Goal: Task Accomplishment & Management: Complete application form

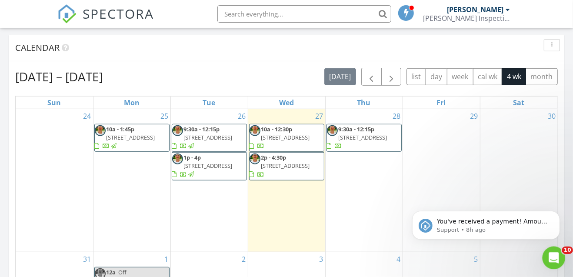
click at [550, 260] on icon "Open Intercom Messenger" at bounding box center [553, 257] width 14 height 14
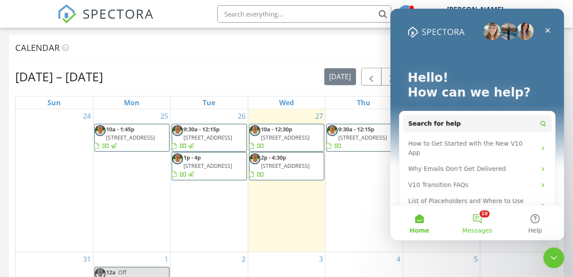
click at [477, 229] on span "Messages" at bounding box center [477, 230] width 30 height 6
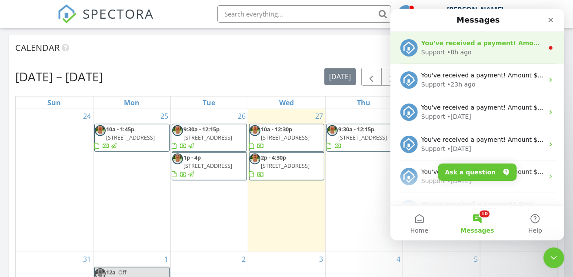
click at [474, 55] on div "Support • 8h ago" at bounding box center [482, 52] width 123 height 9
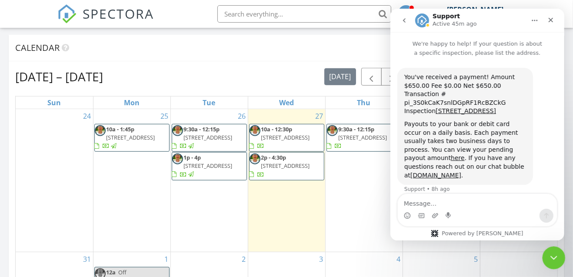
click at [556, 255] on icon "Close Intercom Messenger" at bounding box center [552, 256] width 10 height 10
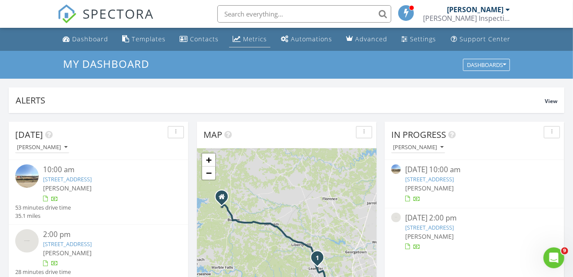
click at [244, 37] on div "Metrics" at bounding box center [255, 39] width 24 height 8
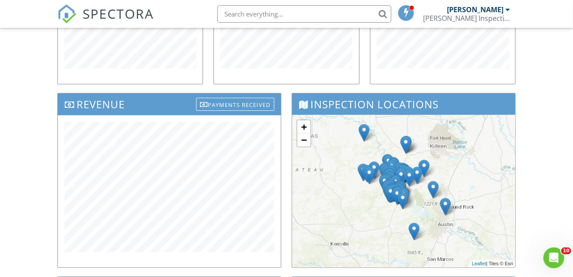
scroll to position [203, 0]
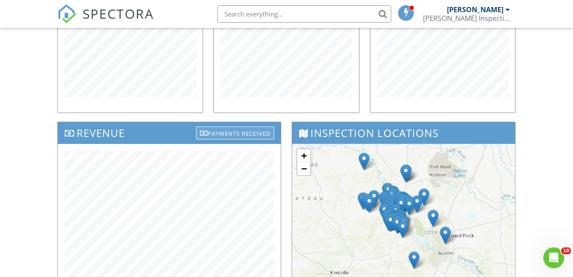
click at [224, 129] on div "Payments Received" at bounding box center [235, 133] width 78 height 13
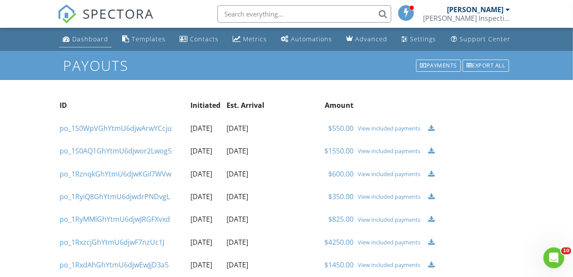
click at [81, 37] on div "Dashboard" at bounding box center [90, 39] width 36 height 8
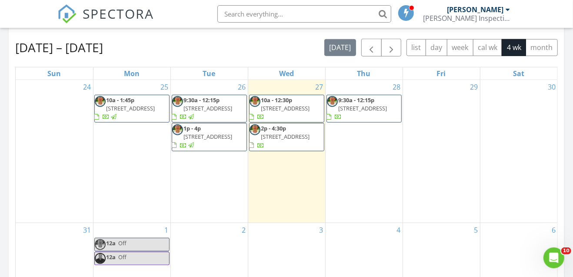
scroll to position [406, 0]
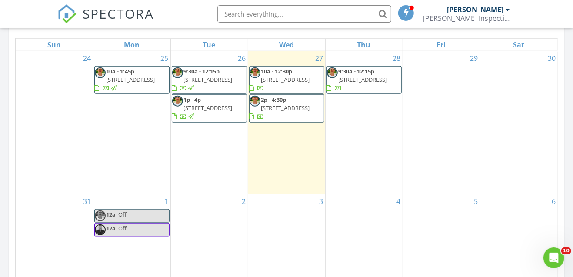
click at [372, 141] on div "28 9:30a - 12:15p 232 Firethorn Rd, Marble Falls 78654" at bounding box center [364, 122] width 77 height 143
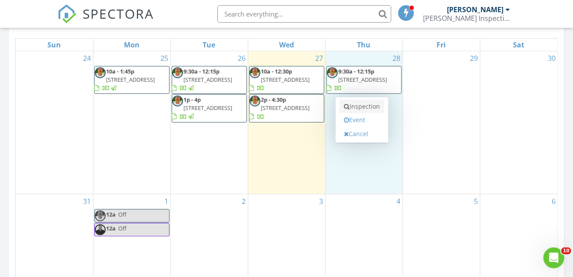
click at [363, 107] on link "Inspection" at bounding box center [362, 107] width 45 height 14
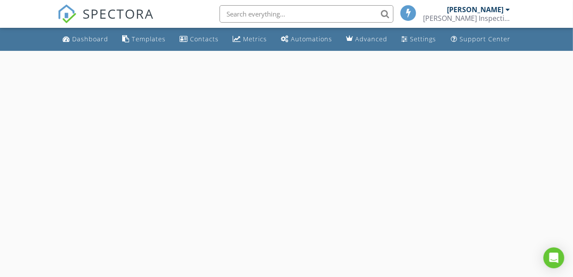
select select "7"
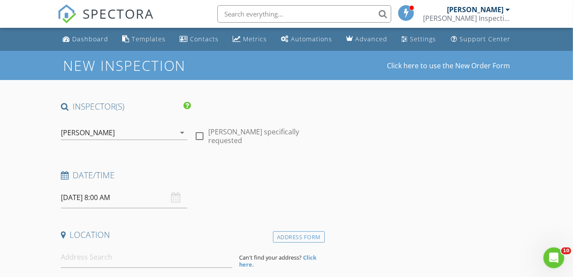
click at [101, 199] on input "08/28/2025 8:00 AM" at bounding box center [124, 197] width 127 height 21
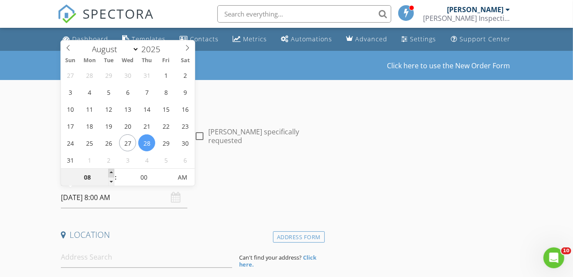
type input "09"
type input "08/28/2025 9:00 AM"
click at [110, 172] on span at bounding box center [111, 173] width 6 height 9
type input "10"
type input "08/28/2025 10:00 AM"
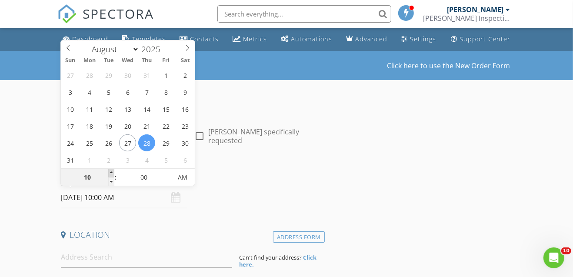
click at [110, 172] on span at bounding box center [111, 173] width 6 height 9
type input "11"
type input "08/28/2025 11:00 AM"
click at [110, 172] on span at bounding box center [111, 173] width 6 height 9
type input "12"
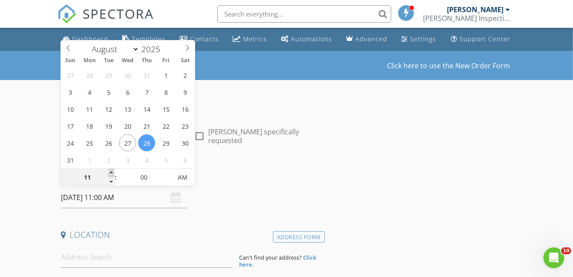
type input "08/28/2025 12:00 PM"
click at [110, 172] on span at bounding box center [111, 173] width 6 height 9
type input "01"
type input "08/28/2025 1:00 PM"
click at [110, 172] on span at bounding box center [111, 173] width 6 height 9
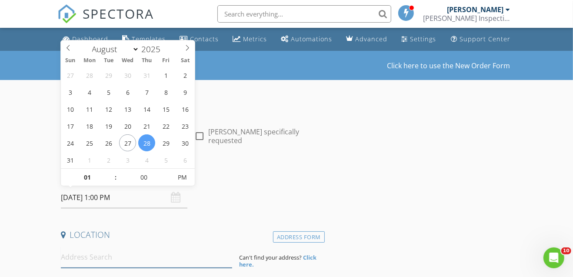
click at [87, 260] on input at bounding box center [146, 257] width 171 height 21
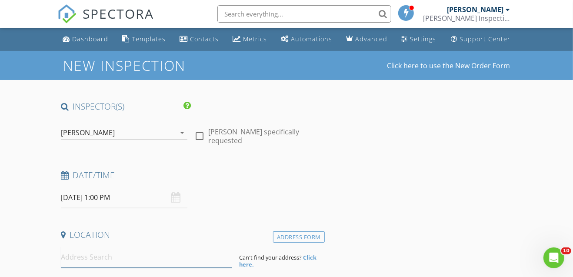
click at [89, 257] on input at bounding box center [146, 257] width 171 height 21
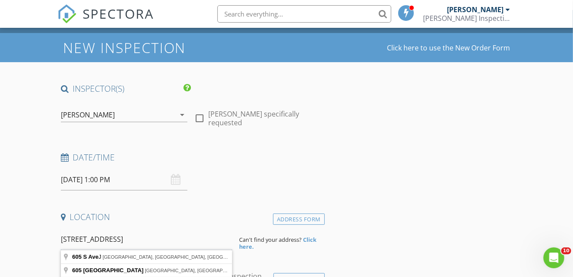
scroll to position [58, 0]
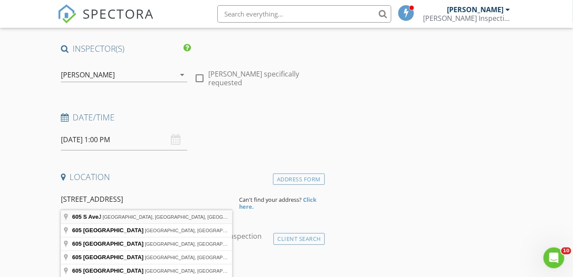
type input "605 S Ave J, Marble Falls, TX, USA"
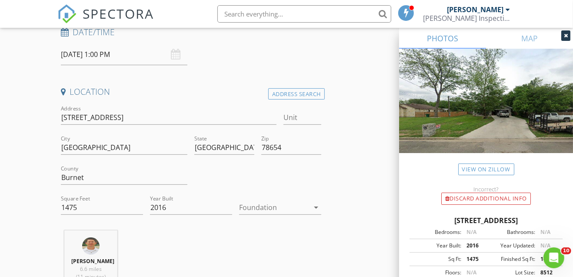
scroll to position [145, 0]
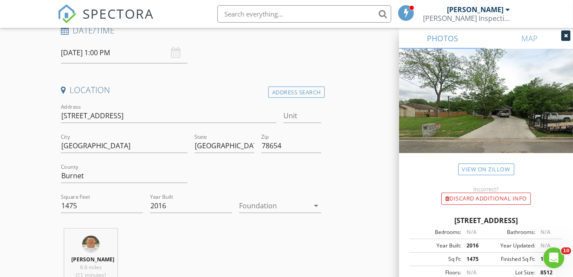
click at [280, 203] on div at bounding box center [274, 206] width 70 height 14
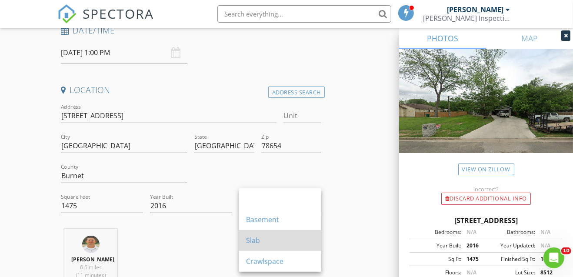
click at [258, 240] on div "Slab" at bounding box center [280, 240] width 68 height 10
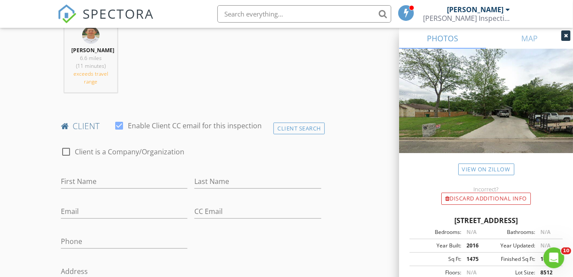
scroll to position [377, 0]
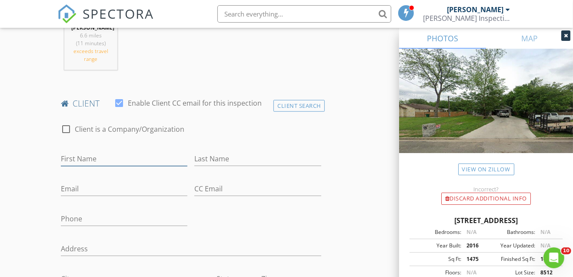
click at [83, 154] on input "First Name" at bounding box center [124, 159] width 127 height 14
type input "Bob & Judy"
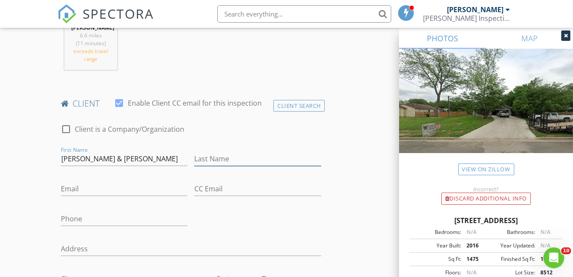
click at [205, 159] on input "Last Name" at bounding box center [257, 159] width 127 height 14
type input "N"
type input "[PERSON_NAME]"
click at [110, 190] on input "Email" at bounding box center [124, 189] width 127 height 14
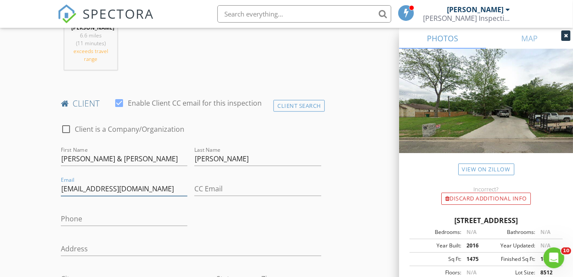
type input "jmiller@outbackulimited.com"
click at [94, 208] on div "Phone" at bounding box center [124, 221] width 127 height 28
click at [67, 217] on input "Phone" at bounding box center [124, 219] width 127 height 14
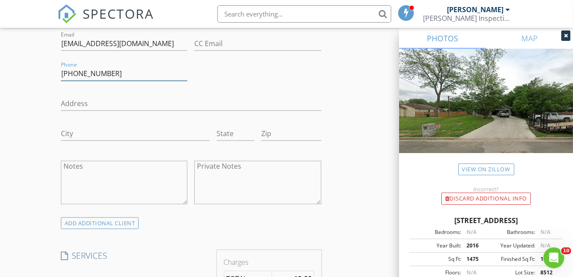
scroll to position [580, 0]
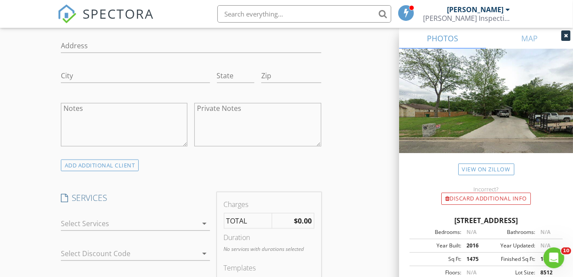
type input "830-613-9761"
click at [120, 221] on div at bounding box center [129, 224] width 137 height 14
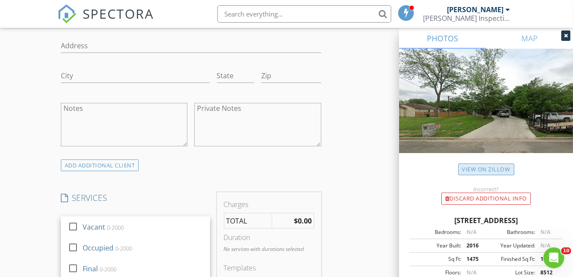
click at [490, 174] on link "View on Zillow" at bounding box center [486, 170] width 56 height 12
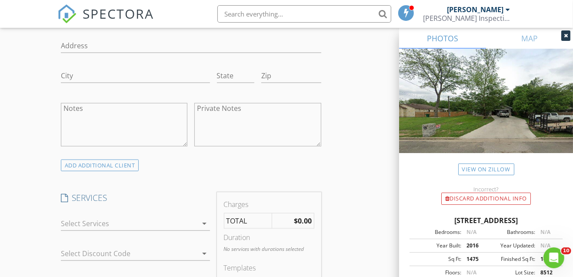
click at [127, 223] on div at bounding box center [129, 224] width 137 height 14
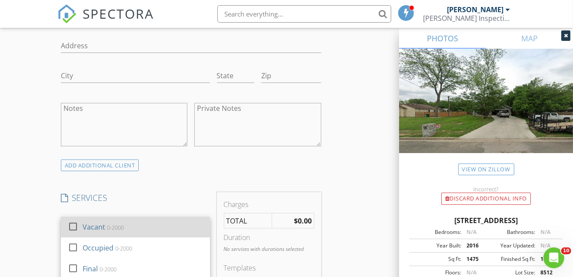
click at [73, 225] on div at bounding box center [73, 226] width 15 height 15
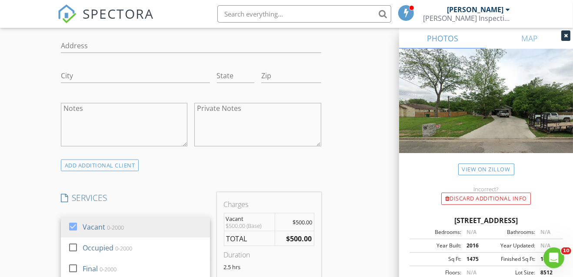
click at [202, 164] on div "ADD ADDITIONAL client" at bounding box center [190, 166] width 267 height 12
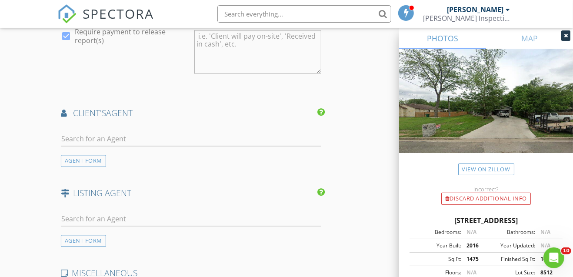
scroll to position [1044, 0]
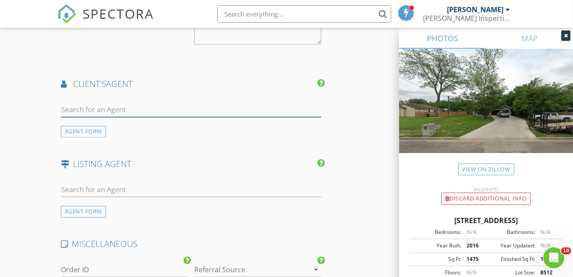
click at [97, 106] on input "text" at bounding box center [191, 110] width 260 height 14
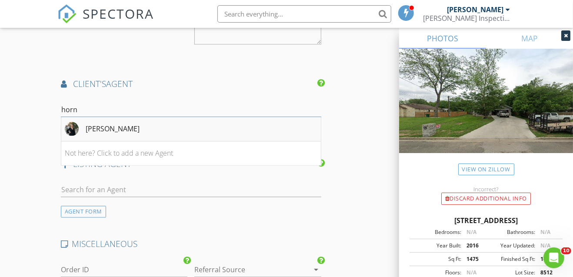
type input "horn"
click at [143, 118] on li "Jacque Horn" at bounding box center [191, 129] width 260 height 24
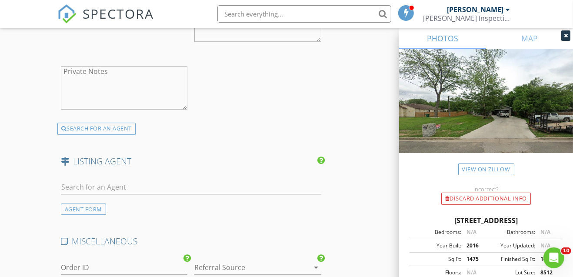
scroll to position [1304, 0]
click at [86, 180] on input "text" at bounding box center [191, 187] width 260 height 14
type input "vann"
click at [116, 206] on div "No results found. Click to add a new Agent" at bounding box center [130, 206] width 131 height 10
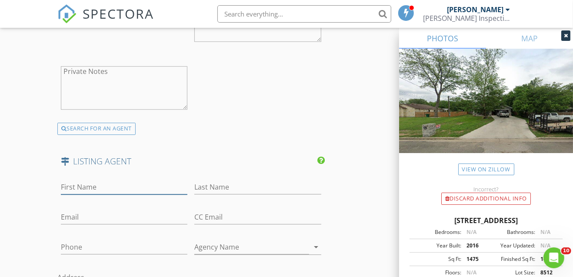
click at [88, 181] on input "First Name" at bounding box center [124, 187] width 127 height 14
type input "Jordan"
click at [244, 183] on input "Last Name" at bounding box center [257, 187] width 127 height 14
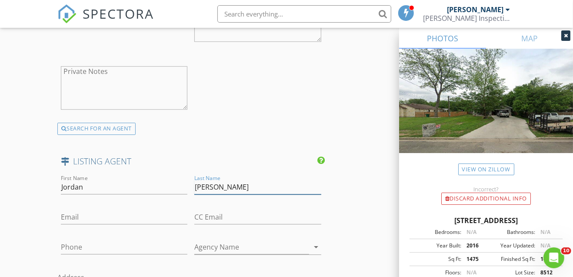
type input "Vann"
click at [93, 241] on input "Phone" at bounding box center [124, 247] width 127 height 14
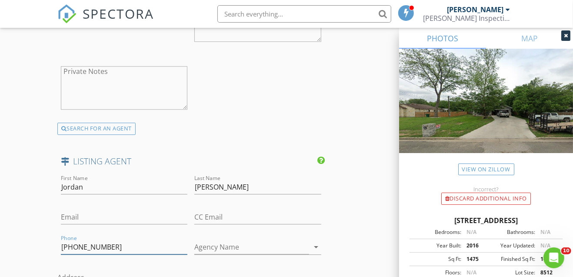
type input "830-613-6388"
click at [103, 212] on input "Email" at bounding box center [124, 217] width 127 height 14
paste input "jvann2012@gmail ..."
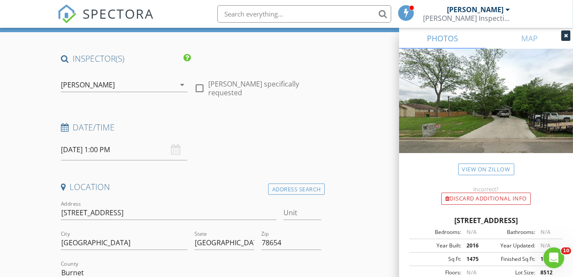
scroll to position [47, 0]
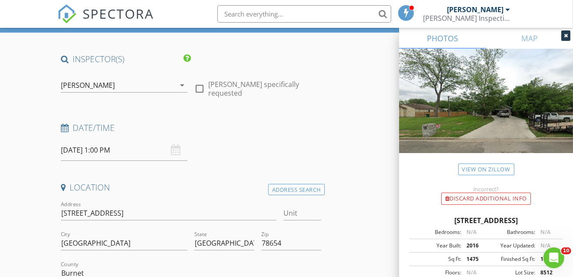
type input "[EMAIL_ADDRESS][DOMAIN_NAME]"
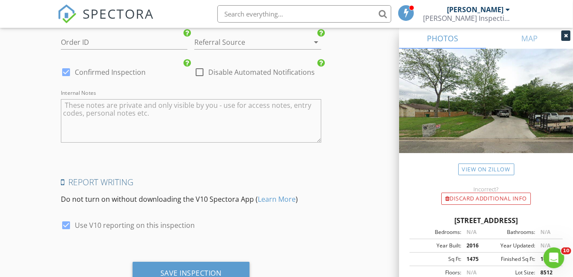
scroll to position [1787, 0]
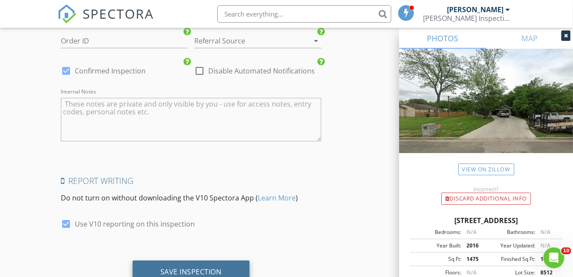
click at [215, 270] on div "Save Inspection" at bounding box center [190, 271] width 61 height 9
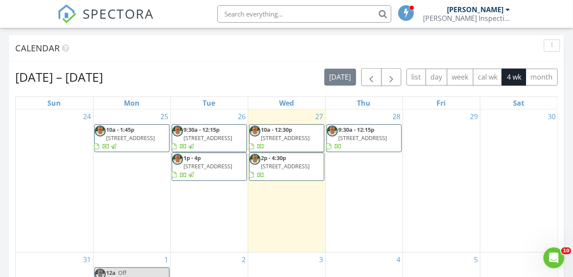
scroll to position [348, 0]
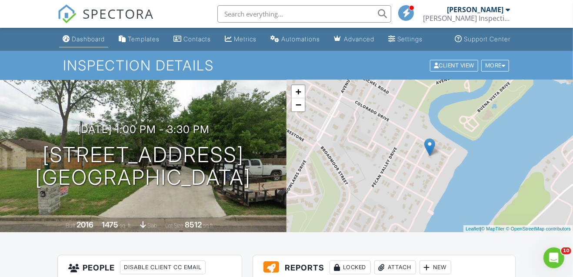
click at [89, 38] on div "Dashboard" at bounding box center [88, 38] width 33 height 7
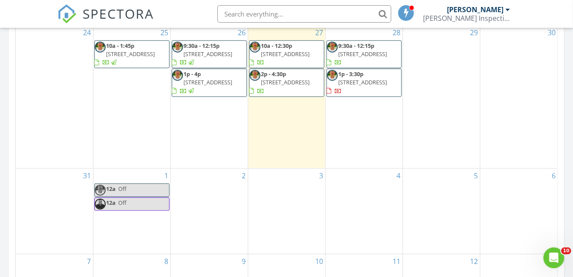
scroll to position [434, 0]
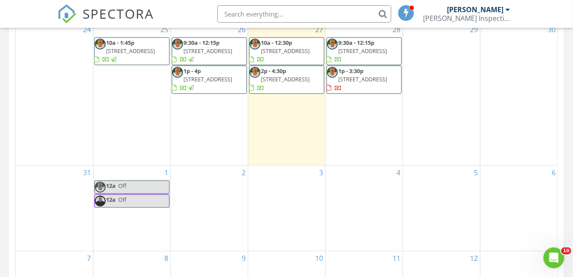
click at [369, 126] on div "28 9:30a - 12:15p [STREET_ADDRESS] 1p - 3:30p [STREET_ADDRESS]" at bounding box center [364, 94] width 77 height 143
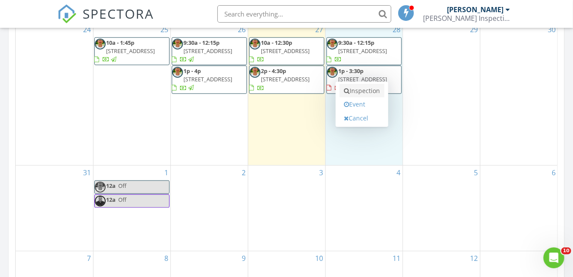
click at [367, 88] on link "Inspection" at bounding box center [362, 91] width 45 height 14
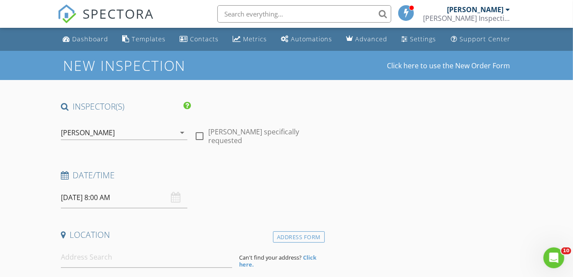
click at [143, 131] on div "[PERSON_NAME]" at bounding box center [118, 133] width 115 height 14
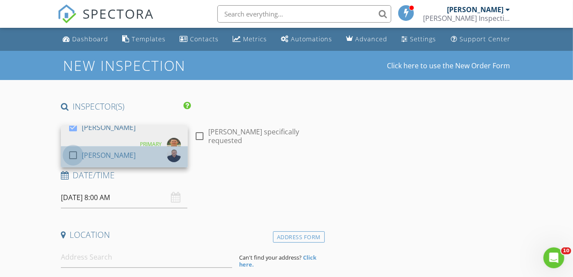
click at [72, 157] on div at bounding box center [73, 155] width 15 height 15
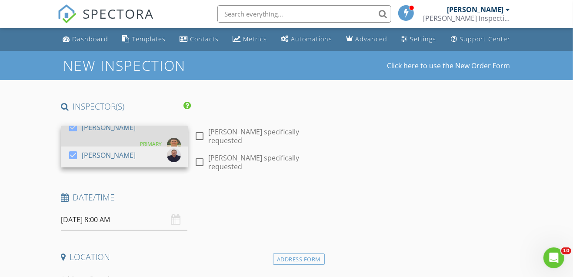
click at [73, 135] on div at bounding box center [73, 127] width 15 height 15
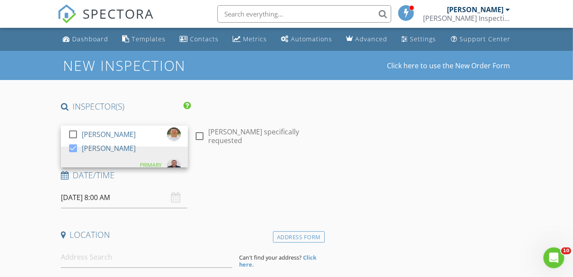
click at [99, 196] on input "08/28/2025 8:00 AM" at bounding box center [124, 197] width 127 height 21
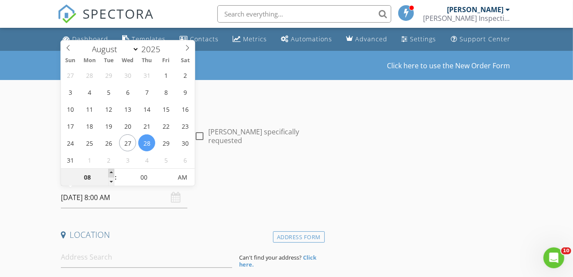
type input "09"
type input "[DATE] 9:00 AM"
click at [111, 175] on span at bounding box center [111, 173] width 6 height 9
click at [89, 254] on input at bounding box center [146, 257] width 171 height 21
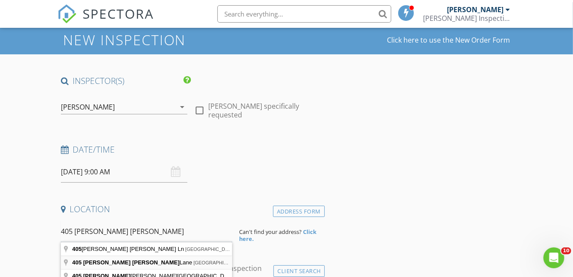
scroll to position [58, 0]
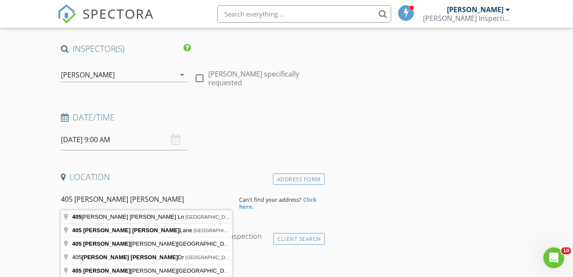
type input "405 Bobby Lou Ln, Copperas Cove, TX, USA"
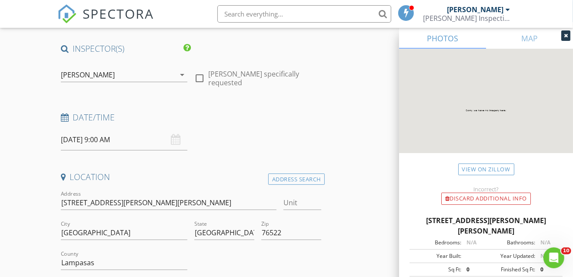
scroll to position [174, 0]
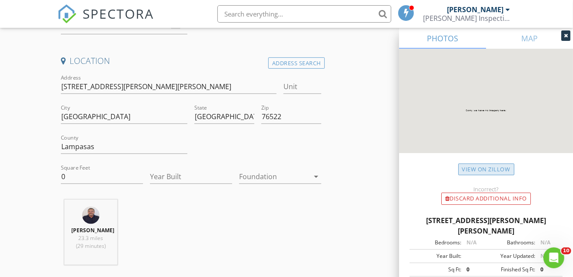
click at [488, 168] on link "View on Zillow" at bounding box center [486, 170] width 56 height 12
drag, startPoint x: 100, startPoint y: 176, endPoint x: 57, endPoint y: 173, distance: 43.1
type input "2157"
click at [163, 176] on input "Year Built" at bounding box center [191, 177] width 82 height 14
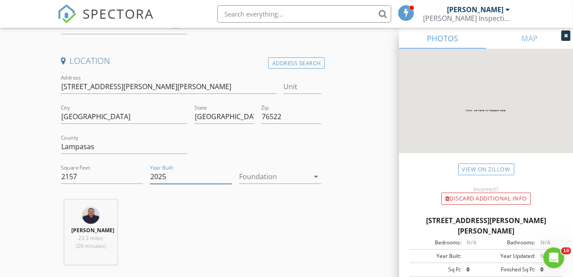
type input "2025"
click at [271, 175] on div at bounding box center [274, 177] width 70 height 14
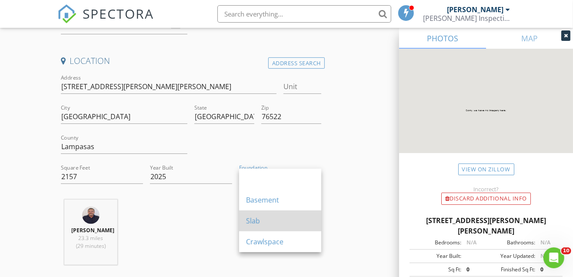
click at [257, 223] on div "Slab" at bounding box center [280, 221] width 68 height 10
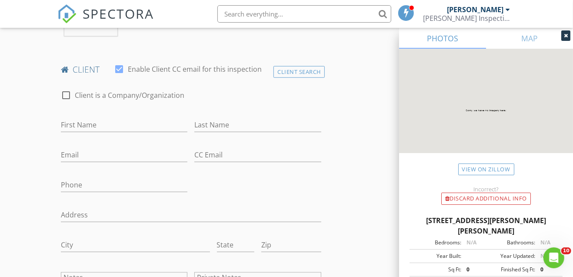
scroll to position [406, 0]
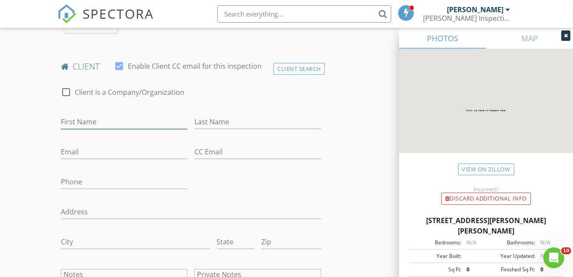
click at [97, 121] on input "First Name" at bounding box center [124, 122] width 127 height 14
type input "Jerry"
click at [230, 123] on input "Last Name" at bounding box center [257, 122] width 127 height 14
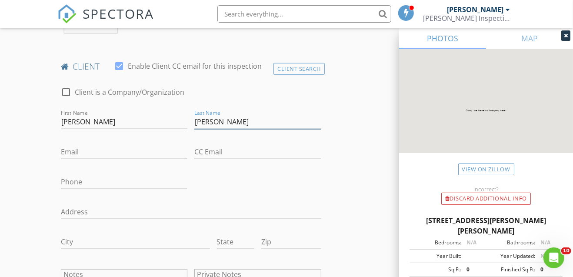
type input "Holt"
click at [92, 152] on input "Email" at bounding box center [124, 152] width 127 height 14
click at [75, 152] on input "Email" at bounding box center [124, 152] width 127 height 14
click at [69, 179] on input "Phone" at bounding box center [124, 182] width 127 height 14
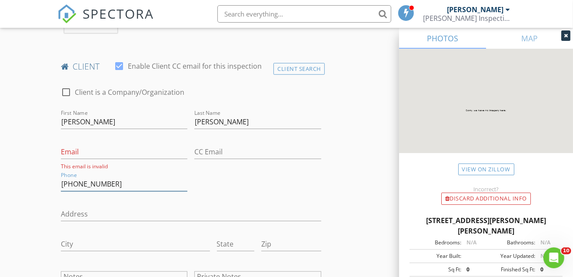
type input "[PHONE_NUMBER]"
click at [74, 152] on input "Email" at bounding box center [124, 152] width 127 height 14
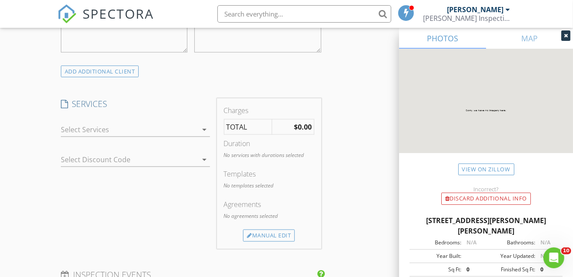
scroll to position [667, 0]
type input "jerry.w.holt@gmail.com"
click at [115, 127] on div at bounding box center [129, 129] width 137 height 14
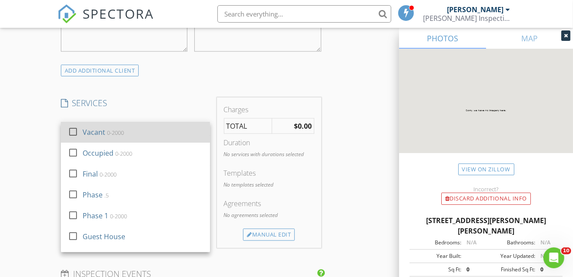
click at [71, 129] on div at bounding box center [73, 131] width 15 height 15
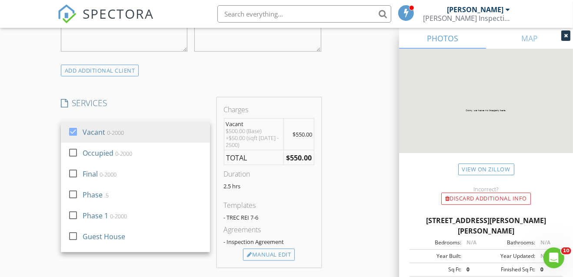
click at [378, 160] on div "INSPECTOR(S) check_box_outline_blank Brandon Smith check_box Dino Maisano PRIMA…" at bounding box center [286, 168] width 458 height 1468
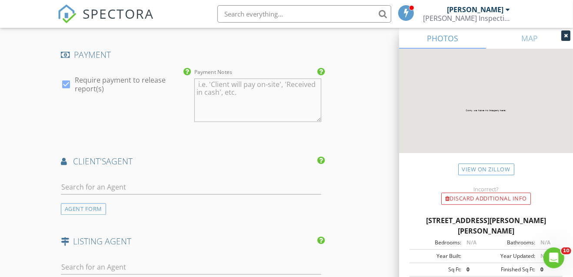
scroll to position [985, 0]
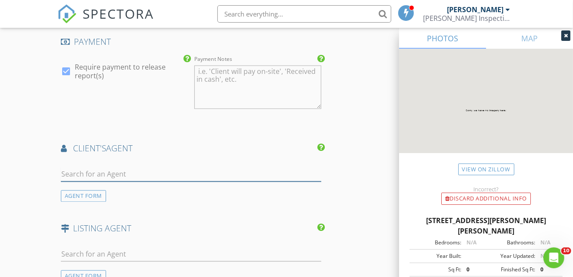
click at [114, 167] on input "text" at bounding box center [191, 174] width 260 height 14
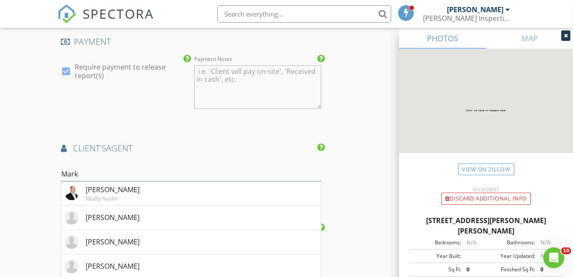
scroll to position [1015, 0]
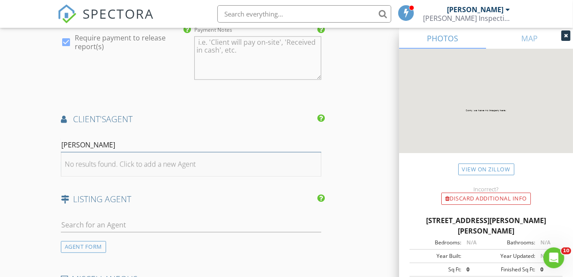
type input "Mark D"
click at [113, 160] on div "No results found. Click to add a new Agent" at bounding box center [130, 164] width 131 height 10
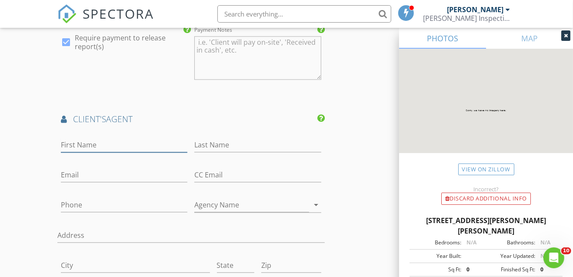
click at [111, 147] on input "First Name" at bounding box center [124, 145] width 127 height 14
type input "Mark"
click at [209, 140] on input "Last Name" at bounding box center [257, 145] width 127 height 14
drag, startPoint x: 101, startPoint y: 140, endPoint x: 34, endPoint y: 146, distance: 67.2
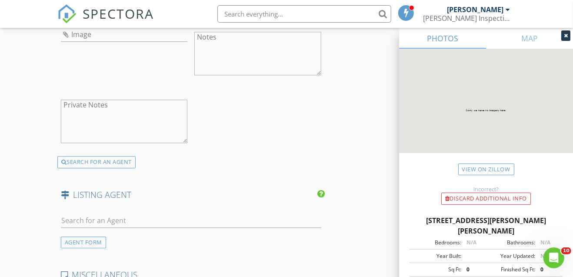
scroll to position [1333, 0]
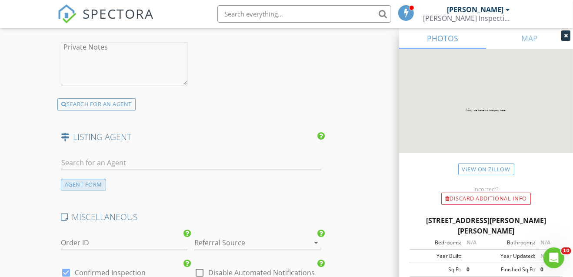
click at [87, 182] on div "AGENT FORM" at bounding box center [83, 185] width 45 height 12
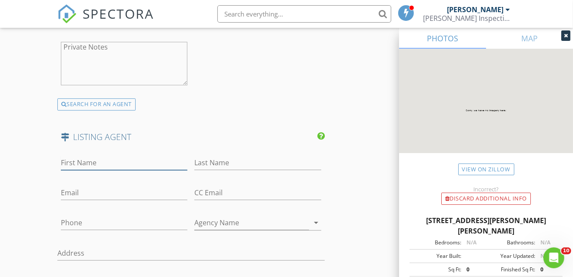
click at [96, 158] on input "First Name" at bounding box center [124, 163] width 127 height 14
type input "Mark"
click at [204, 156] on input "Last Name" at bounding box center [257, 163] width 127 height 14
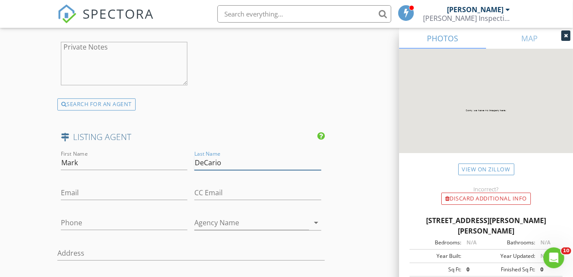
type input "DeCario"
click at [99, 193] on input "Email" at bounding box center [124, 193] width 127 height 14
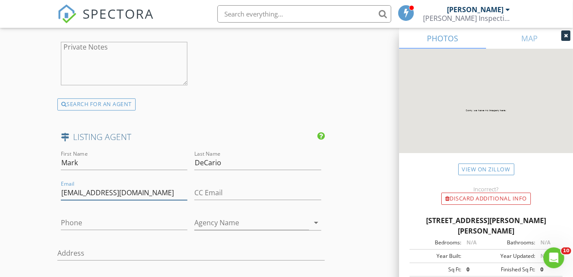
type input "mark.decario@lennar.com"
click at [95, 220] on input "Phone" at bounding box center [124, 223] width 127 height 14
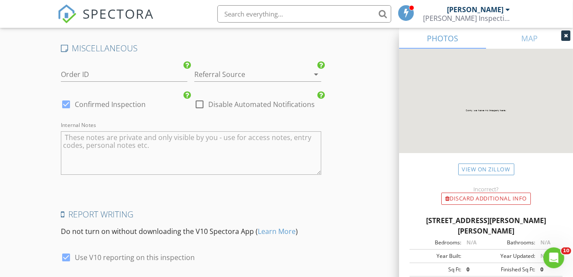
scroll to position [1820, 0]
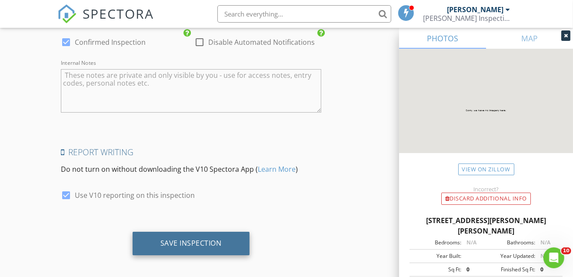
type input "512-230-0515"
click at [192, 240] on div "Save Inspection" at bounding box center [190, 243] width 61 height 9
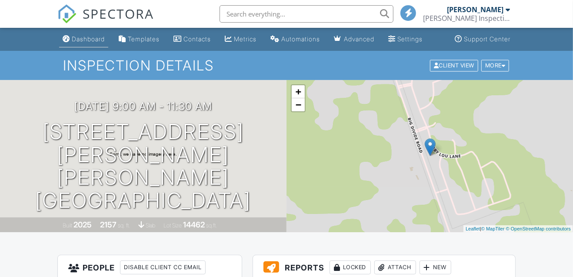
click at [88, 41] on div "Dashboard" at bounding box center [88, 38] width 33 height 7
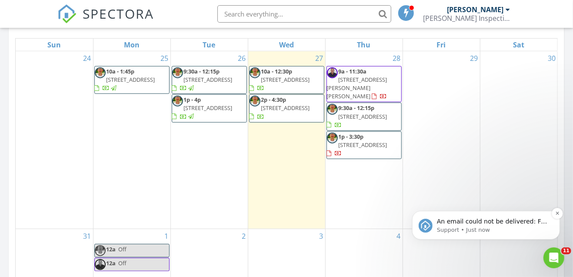
click at [509, 227] on p "Support • Just now" at bounding box center [493, 230] width 112 height 8
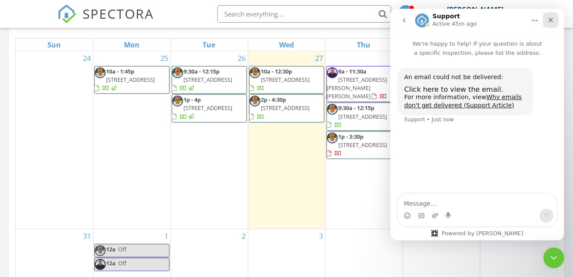
click at [548, 20] on icon "Close" at bounding box center [550, 20] width 7 height 7
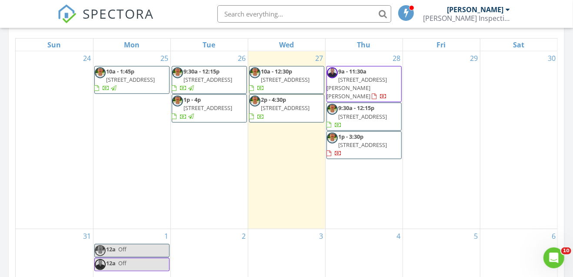
click at [359, 133] on span "1p - 3:30p" at bounding box center [351, 137] width 25 height 8
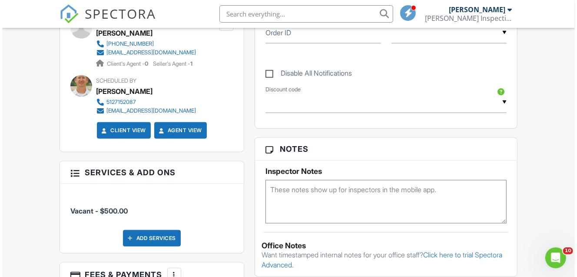
scroll to position [308, 0]
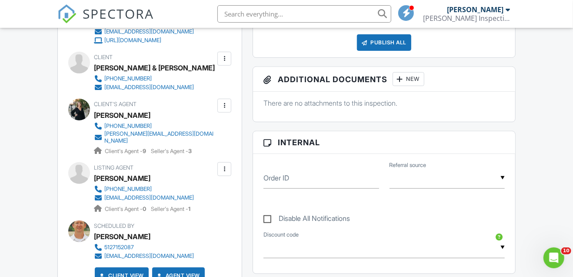
click at [224, 55] on div at bounding box center [224, 58] width 9 height 9
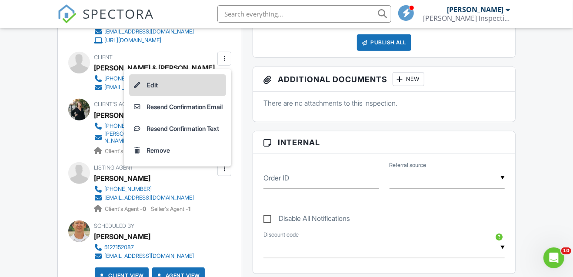
click at [171, 87] on li "Edit" at bounding box center [177, 85] width 97 height 22
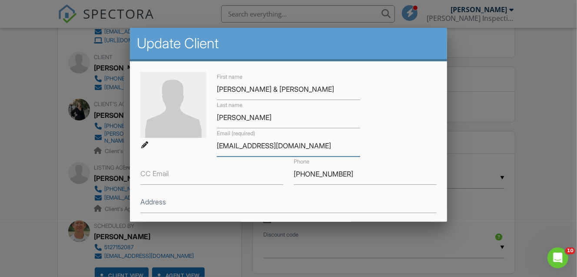
click at [272, 147] on input "jmiller@outbackulimited.com" at bounding box center [288, 145] width 143 height 21
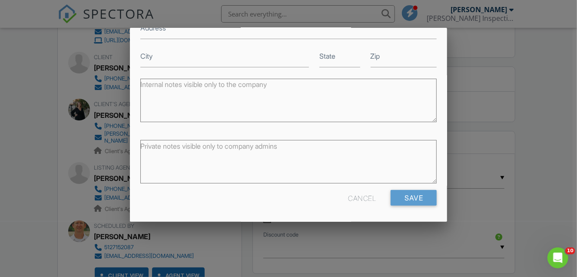
scroll to position [174, 0]
type input "jmiller@outbackunlimited.com"
click at [412, 200] on input "Save" at bounding box center [414, 198] width 46 height 16
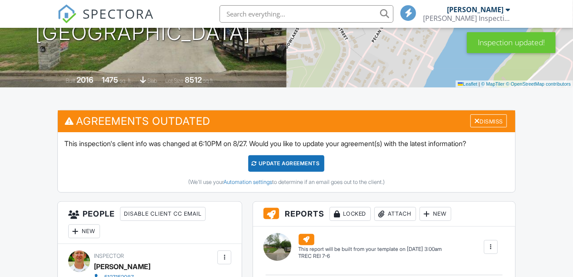
click at [299, 164] on div "Update Agreements" at bounding box center [286, 163] width 76 height 17
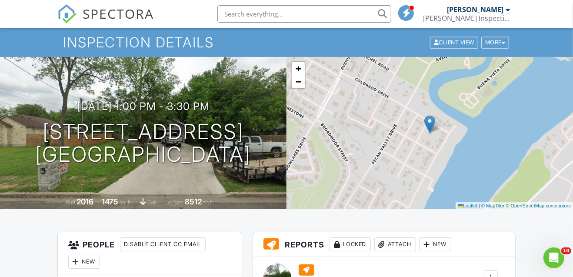
scroll to position [19, 0]
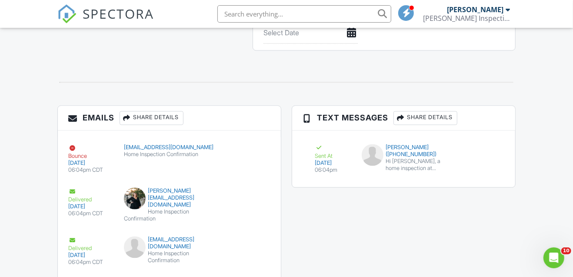
scroll to position [798, 0]
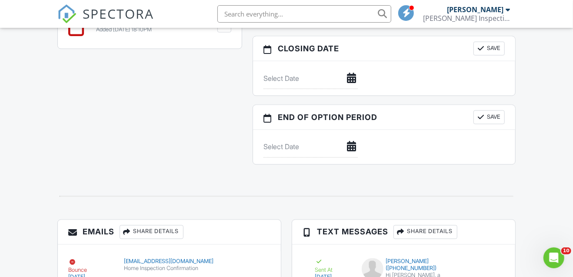
click at [70, 18] on img at bounding box center [66, 13] width 19 height 19
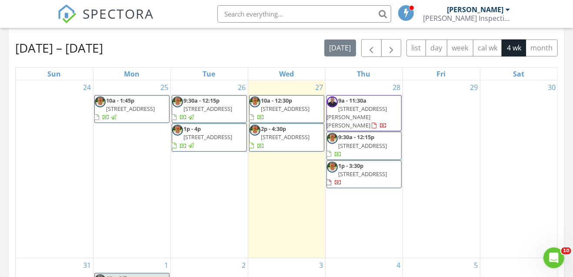
scroll to position [377, 0]
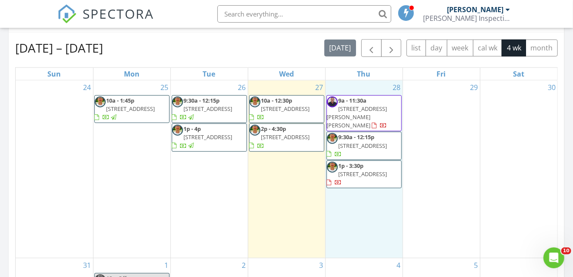
click at [358, 198] on div "28 9a - 11:30a [STREET_ADDRESS][PERSON_NAME][PERSON_NAME] 9:30a - 12:15p [STREE…" at bounding box center [364, 168] width 77 height 177
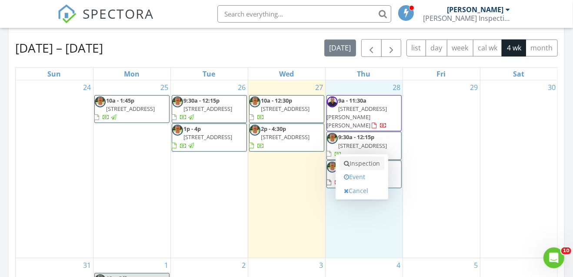
click at [364, 162] on link "Inspection" at bounding box center [362, 164] width 45 height 14
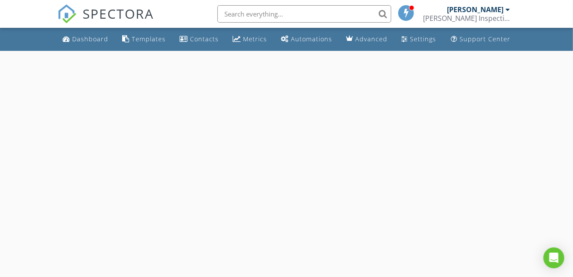
select select "7"
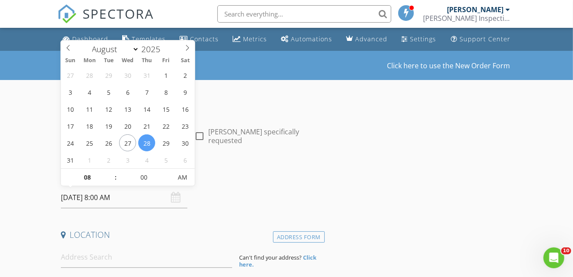
click at [100, 199] on input "[DATE] 8:00 AM" at bounding box center [124, 197] width 127 height 21
type input "09"
type input "08/28/2025 9:00 AM"
click at [109, 172] on span at bounding box center [111, 173] width 6 height 9
type input "10"
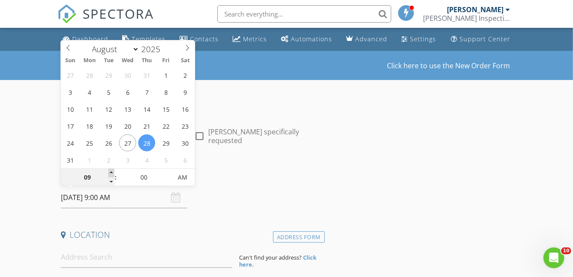
type input "08/28/2025 10:00 AM"
click at [109, 172] on span at bounding box center [111, 173] width 6 height 9
type input "11"
type input "08/28/2025 11:00 AM"
click at [109, 172] on span at bounding box center [111, 173] width 6 height 9
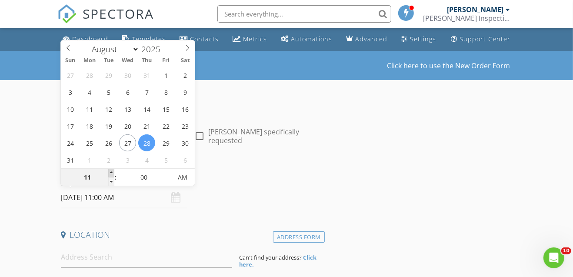
type input "12"
type input "08/28/2025 12:00 PM"
click at [109, 172] on span at bounding box center [111, 173] width 6 height 9
type input "01"
type input "[DATE] 1:00 PM"
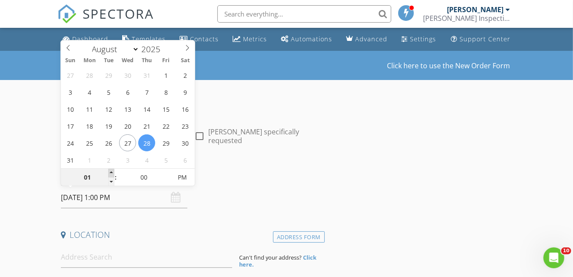
click at [109, 172] on span at bounding box center [111, 173] width 6 height 9
click at [93, 262] on input at bounding box center [146, 257] width 171 height 21
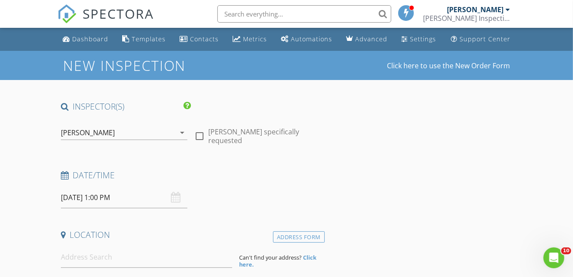
click at [126, 131] on div "[PERSON_NAME]" at bounding box center [118, 133] width 115 height 14
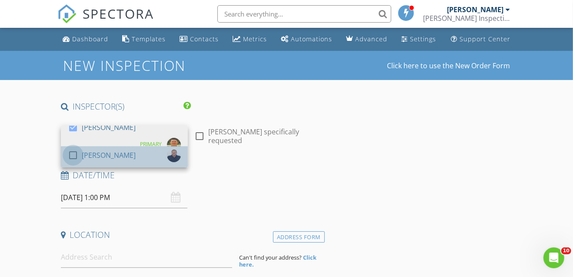
click at [70, 157] on div at bounding box center [73, 155] width 15 height 15
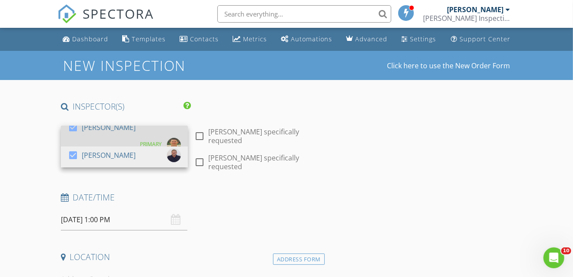
click at [73, 133] on div at bounding box center [73, 127] width 15 height 15
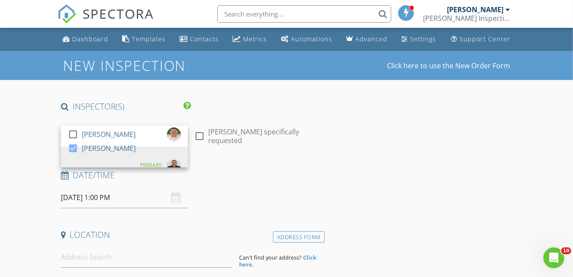
scroll to position [58, 0]
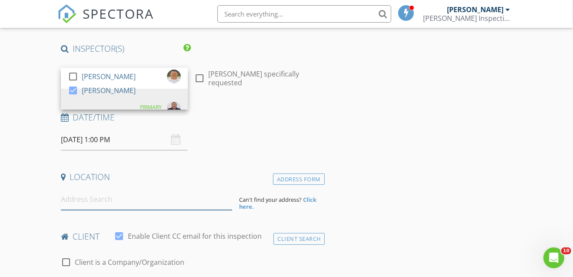
click at [99, 194] on input at bounding box center [146, 199] width 171 height 21
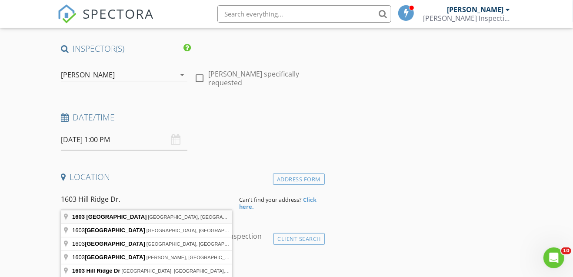
type input "1603 Hill Ridge Dr, Granite Shoals, TX, USA"
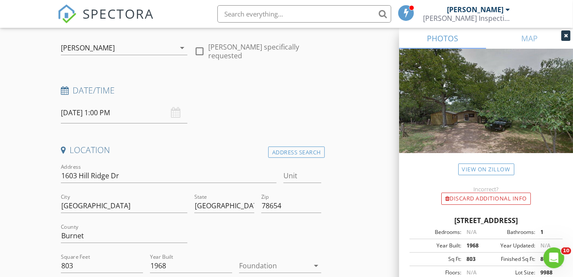
scroll to position [145, 0]
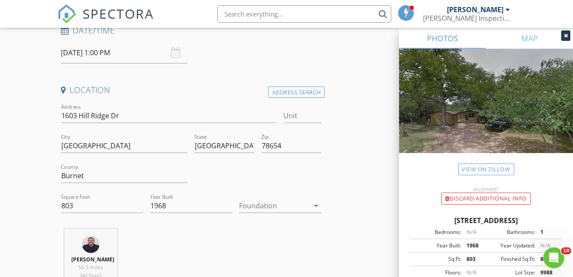
click at [279, 203] on div at bounding box center [274, 206] width 70 height 14
click at [273, 206] on div at bounding box center [274, 206] width 70 height 14
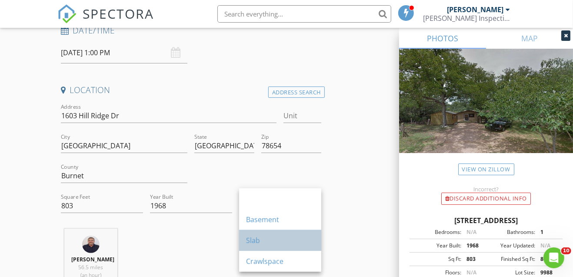
click at [257, 240] on div "Slab" at bounding box center [280, 240] width 68 height 10
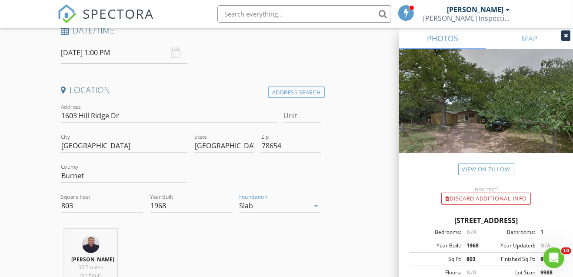
click at [174, 236] on div "Dino Maisano 56.5 miles (an hour)" at bounding box center [190, 265] width 267 height 72
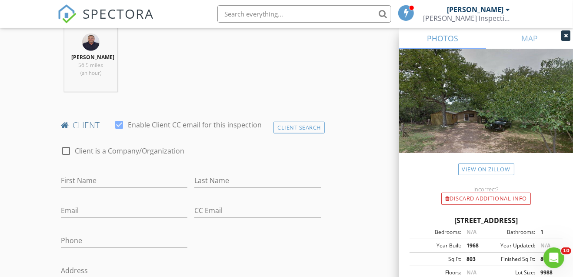
scroll to position [348, 0]
click at [85, 171] on div "First Name" at bounding box center [124, 181] width 127 height 28
click at [112, 180] on input "First Name" at bounding box center [124, 180] width 127 height 14
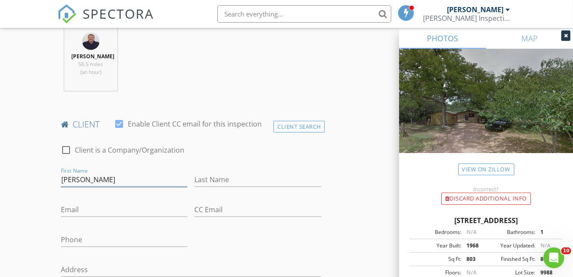
type input "Luke"
click at [232, 180] on input "Last Name" at bounding box center [257, 180] width 127 height 14
type input "Deger"
click at [113, 212] on input "Email" at bounding box center [124, 210] width 127 height 14
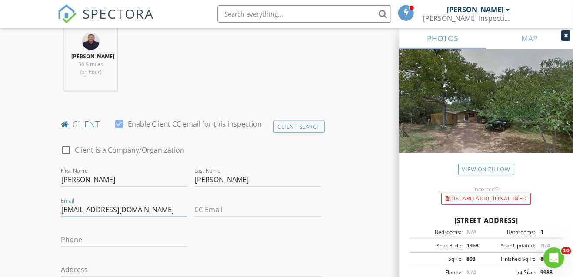
type input "[EMAIL_ADDRESS][DOMAIN_NAME]"
click at [100, 234] on input "Phone" at bounding box center [124, 240] width 127 height 14
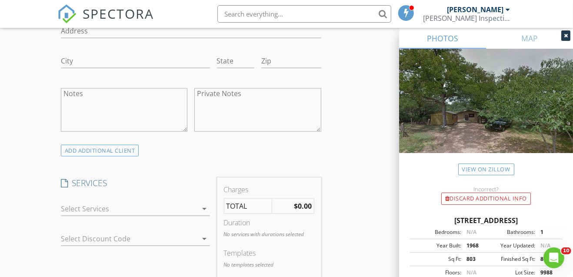
scroll to position [638, 0]
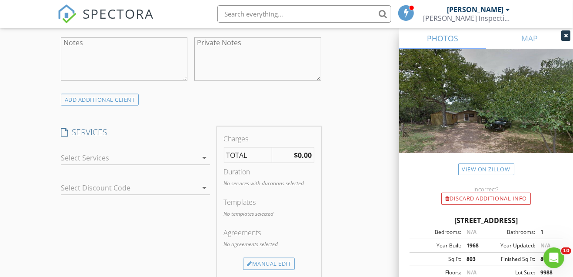
type input "[PHONE_NUMBER]"
click at [73, 152] on div at bounding box center [129, 158] width 137 height 14
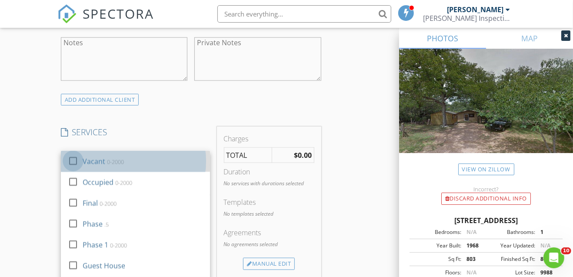
click at [71, 157] on div at bounding box center [73, 161] width 15 height 15
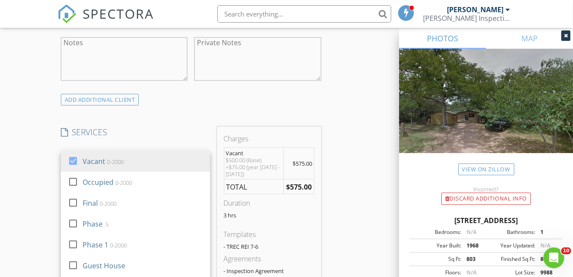
click at [343, 174] on div "INSPECTOR(S) check_box_outline_blank Brandon Smith check_box Dino Maisano PRIMA…" at bounding box center [286, 197] width 458 height 1468
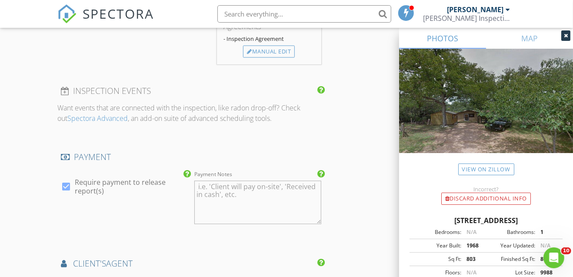
scroll to position [985, 0]
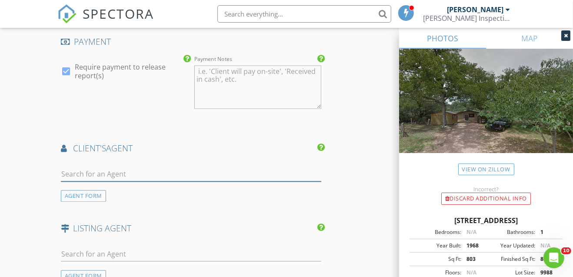
click at [107, 170] on input "text" at bounding box center [191, 174] width 260 height 14
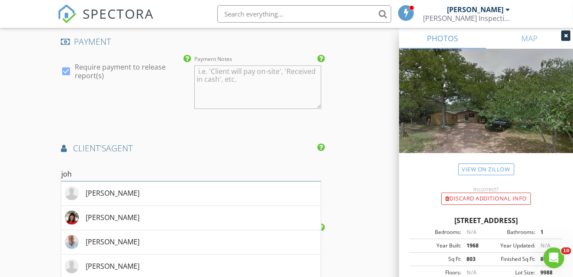
type input "joh"
click at [136, 190] on div "[PERSON_NAME]" at bounding box center [113, 193] width 54 height 10
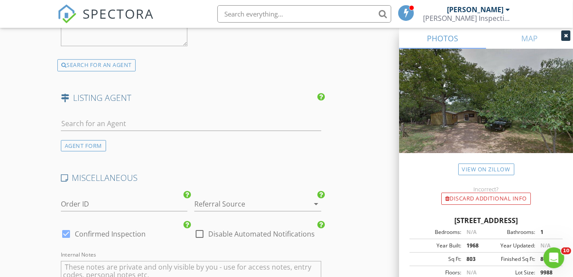
scroll to position [1362, 0]
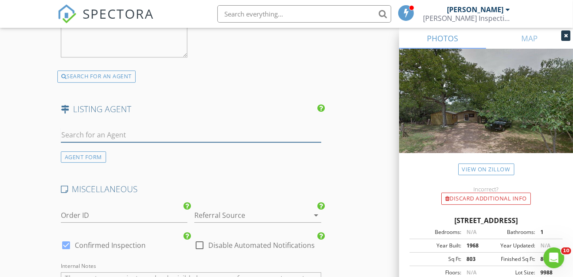
click at [79, 130] on input "text" at bounding box center [191, 135] width 260 height 14
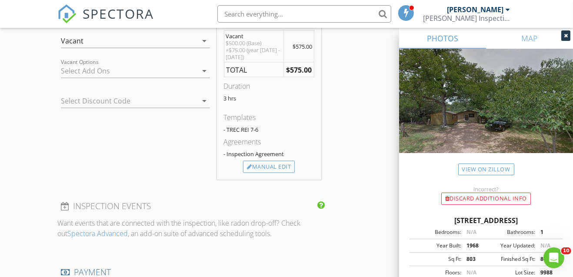
scroll to position [754, 0]
click at [265, 167] on div "Manual Edit" at bounding box center [269, 167] width 52 height 12
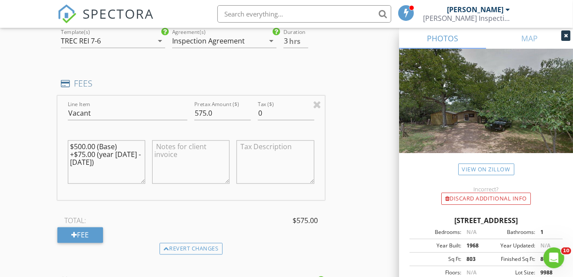
drag, startPoint x: 69, startPoint y: 153, endPoint x: 136, endPoint y: 158, distance: 67.6
click at [136, 158] on textarea "$500.00 (Base) +$75.00 (year 1940 - 1980)" at bounding box center [106, 161] width 77 height 43
type textarea "$500.00 (Base)"
drag, startPoint x: 200, startPoint y: 110, endPoint x: 205, endPoint y: 110, distance: 5.2
click at [205, 110] on input "575.0" at bounding box center [222, 113] width 57 height 14
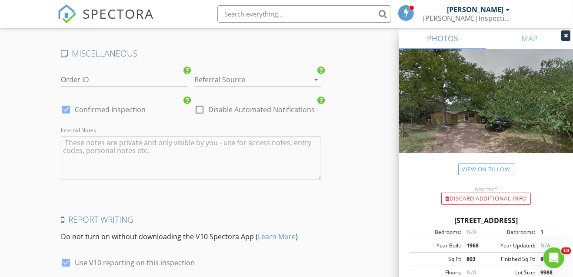
scroll to position [1641, 0]
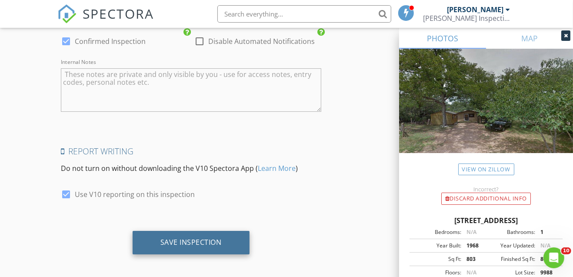
type input "499.97"
click at [188, 243] on div "Save Inspection" at bounding box center [191, 242] width 117 height 23
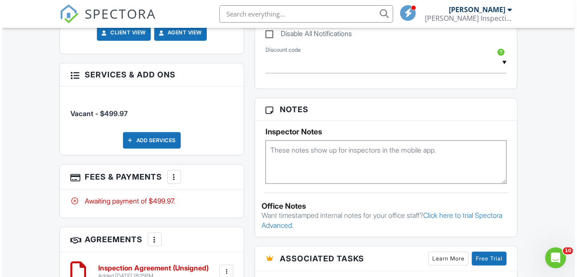
scroll to position [522, 0]
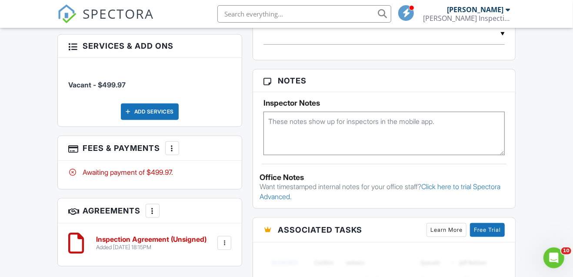
click at [172, 144] on div at bounding box center [172, 148] width 9 height 9
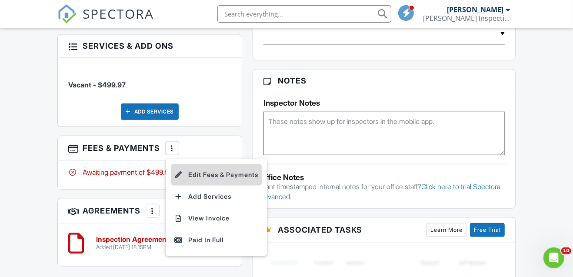
click at [210, 170] on li "Edit Fees & Payments" at bounding box center [216, 175] width 91 height 22
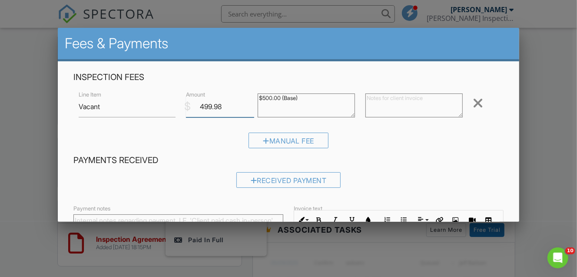
click at [250, 104] on input "499.98" at bounding box center [220, 106] width 68 height 21
click at [250, 104] on input "499.99" at bounding box center [220, 106] width 68 height 21
type input "500"
click at [250, 104] on input "500" at bounding box center [220, 106] width 68 height 21
click at [206, 137] on div "Manual Fee" at bounding box center [288, 144] width 431 height 22
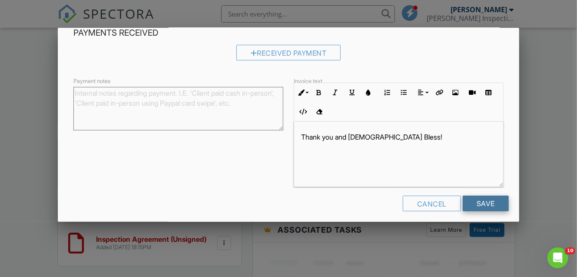
scroll to position [134, 0]
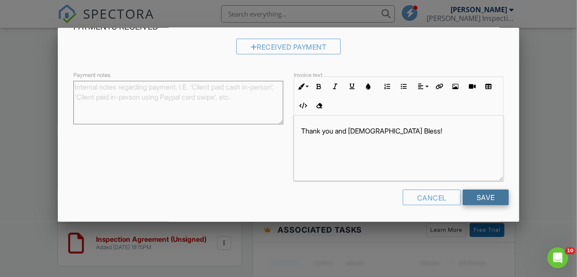
click at [483, 197] on input "Save" at bounding box center [486, 198] width 46 height 16
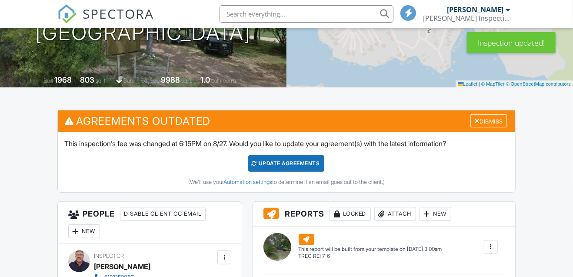
scroll to position [145, 0]
click at [284, 166] on div "Update Agreements" at bounding box center [286, 163] width 76 height 17
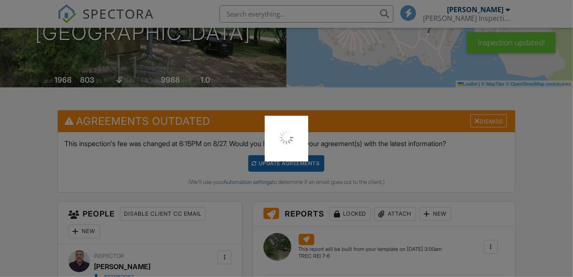
scroll to position [0, 0]
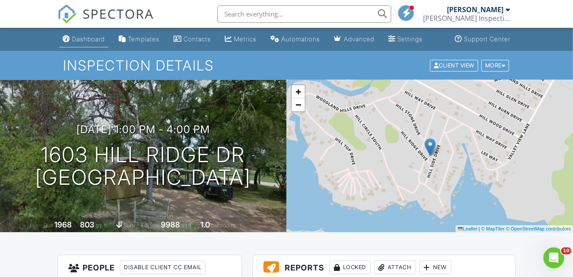
click at [80, 38] on div "Dashboard" at bounding box center [88, 38] width 33 height 7
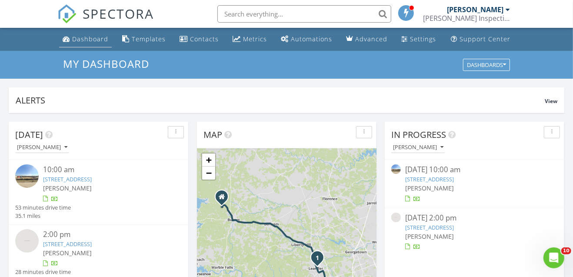
click at [75, 35] on div "Dashboard" at bounding box center [90, 39] width 36 height 8
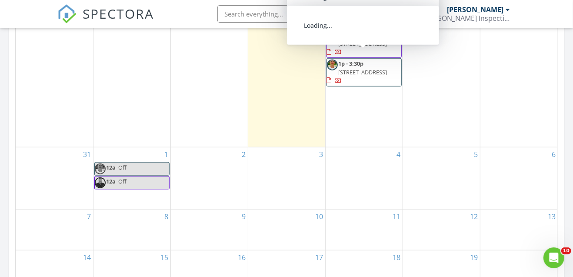
scroll to position [608, 0]
